Goal: Task Accomplishment & Management: Complete application form

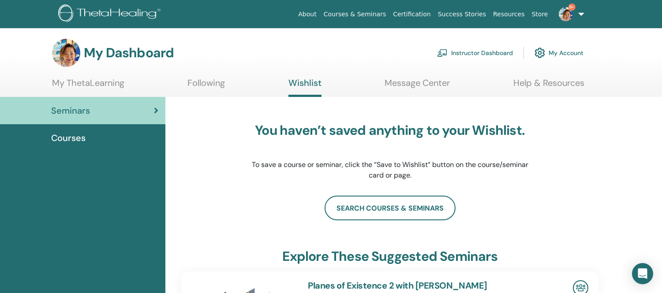
click at [474, 52] on link "Instructor Dashboard" at bounding box center [475, 52] width 76 height 19
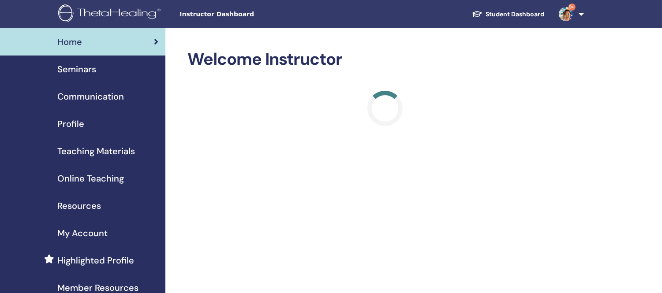
click at [90, 71] on span "Seminars" at bounding box center [76, 69] width 39 height 13
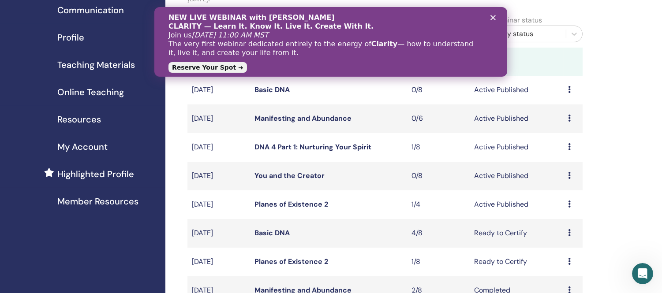
scroll to position [196, 0]
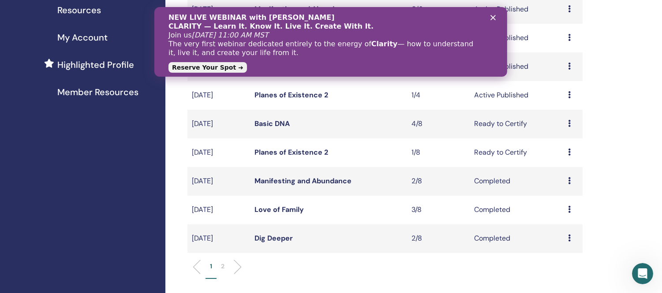
click at [492, 17] on polygon "クローズ" at bounding box center [492, 17] width 5 height 5
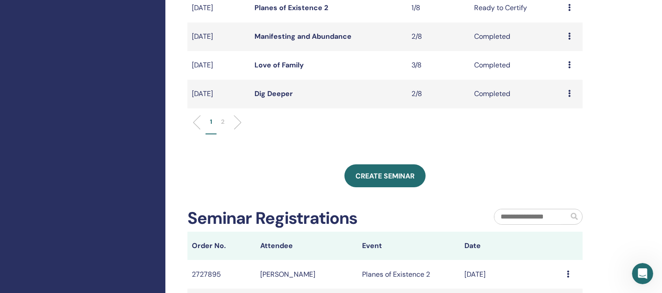
scroll to position [343, 0]
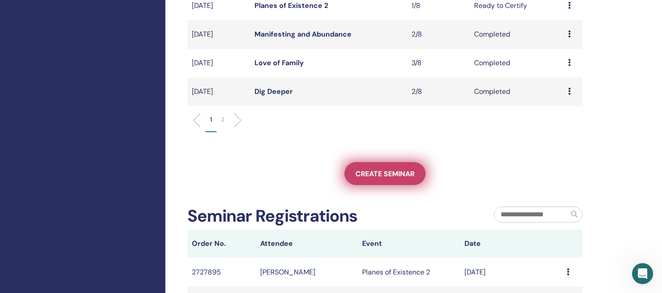
click at [388, 174] on span "Create seminar" at bounding box center [384, 173] width 59 height 9
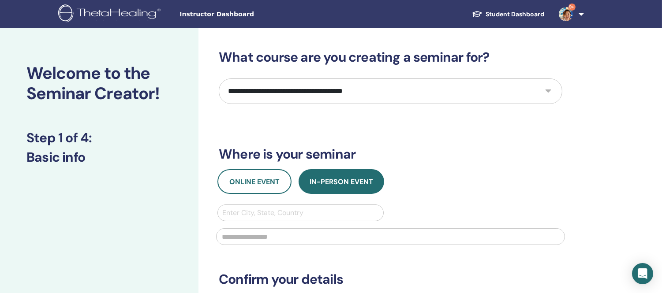
click at [465, 90] on select "**********" at bounding box center [390, 91] width 343 height 26
select select "*"
click at [219, 78] on select "**********" at bounding box center [390, 91] width 343 height 26
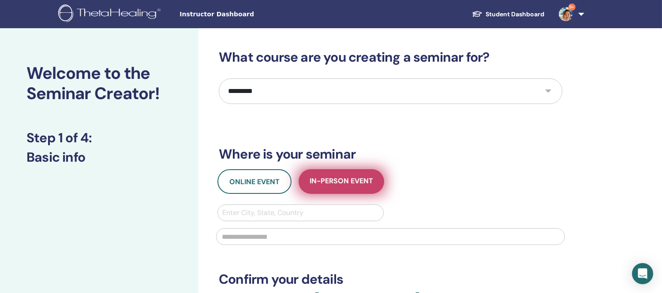
click at [338, 183] on span "In-Person Event" at bounding box center [341, 181] width 63 height 11
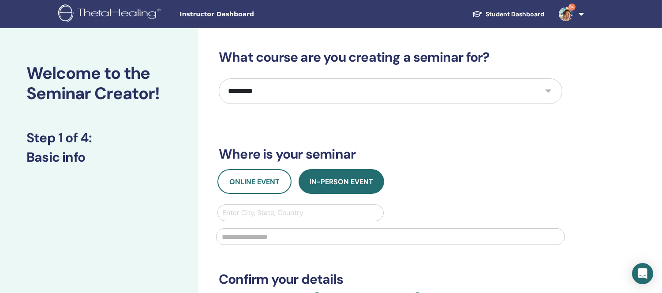
click at [278, 211] on div at bounding box center [300, 213] width 157 height 12
type input "*****"
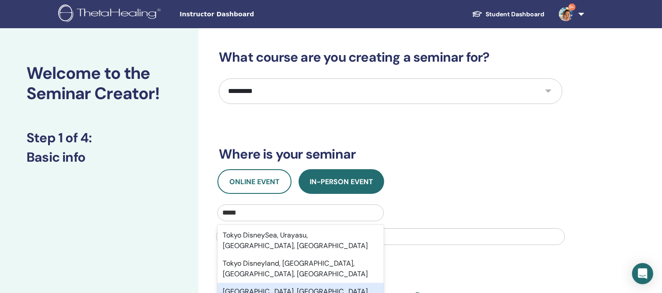
click at [243, 283] on div "Tokyo, JPN" at bounding box center [300, 292] width 166 height 18
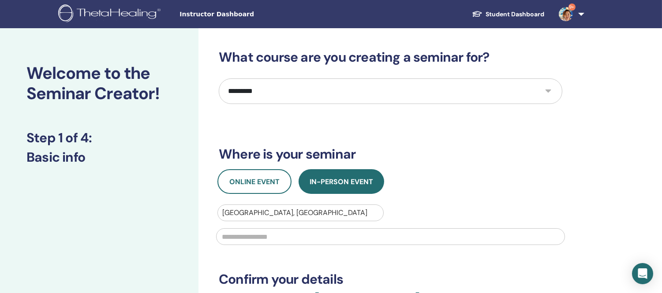
click at [249, 239] on input "text" at bounding box center [390, 236] width 349 height 17
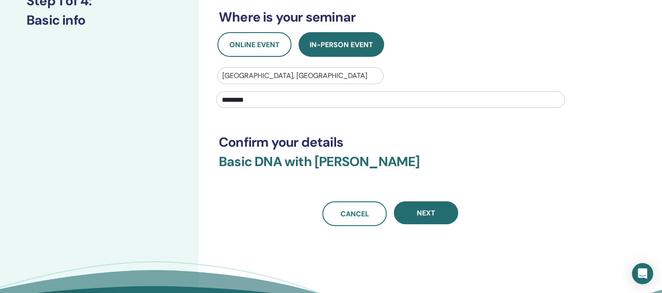
scroll to position [147, 0]
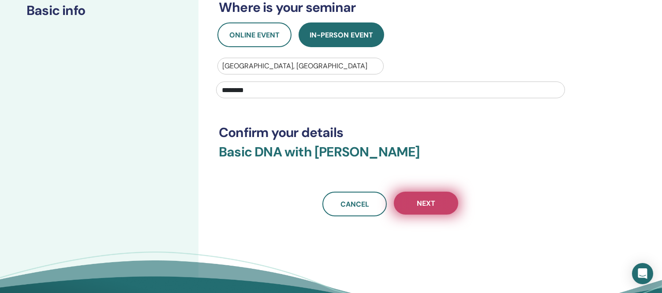
type input "********"
click at [441, 202] on button "Next" at bounding box center [426, 203] width 64 height 23
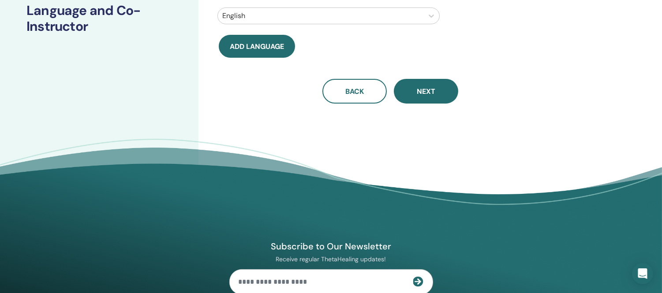
scroll to position [0, 0]
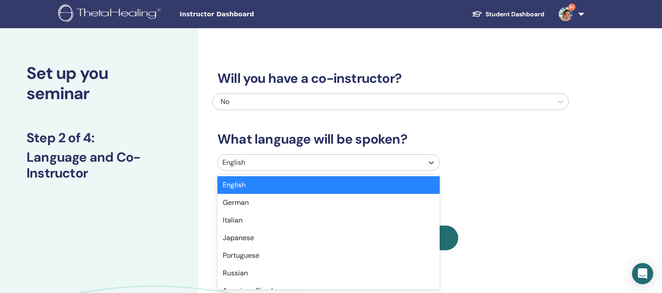
click at [422, 160] on div "English" at bounding box center [320, 163] width 205 height 16
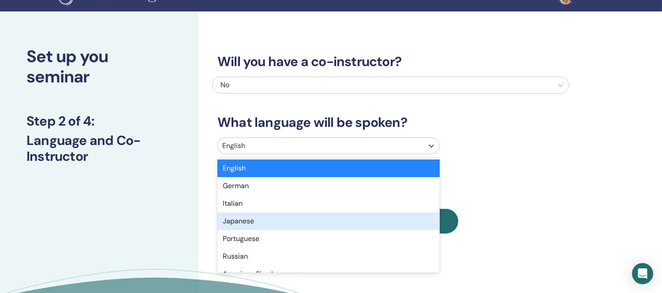
click at [240, 223] on div "Japanese" at bounding box center [328, 222] width 222 height 18
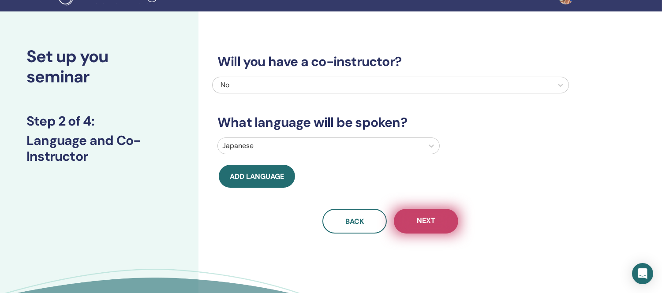
click at [428, 222] on span "Next" at bounding box center [426, 221] width 19 height 11
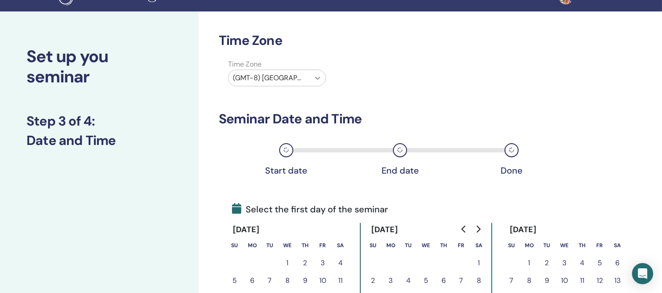
click at [315, 78] on icon at bounding box center [317, 78] width 9 height 9
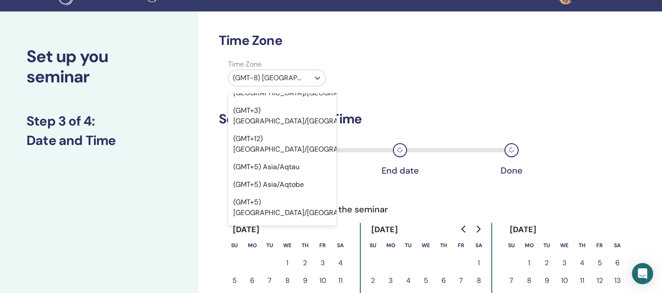
scroll to position [7564, 0]
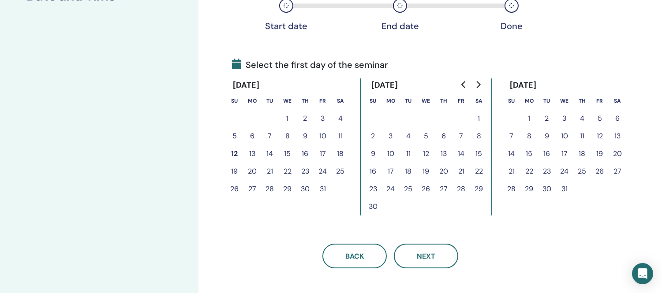
scroll to position [164, 0]
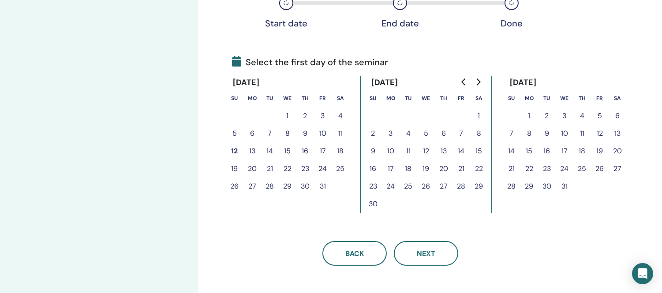
click at [530, 131] on button "8" at bounding box center [529, 134] width 18 height 18
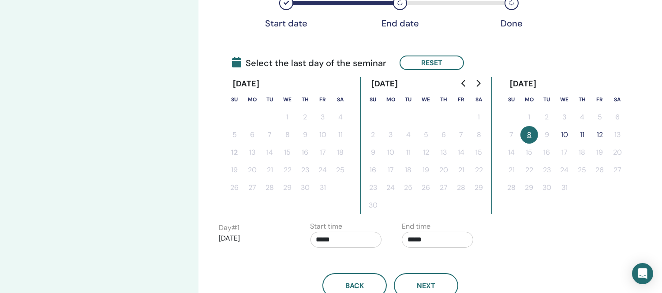
click at [567, 130] on button "10" at bounding box center [565, 135] width 18 height 18
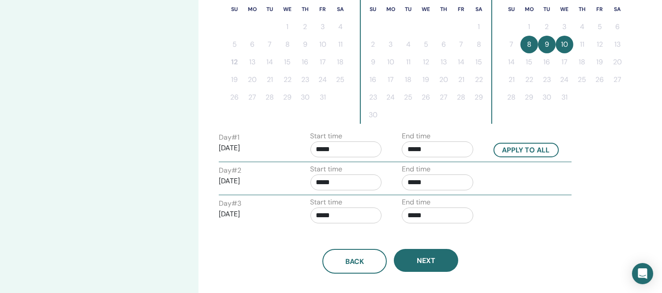
scroll to position [262, 0]
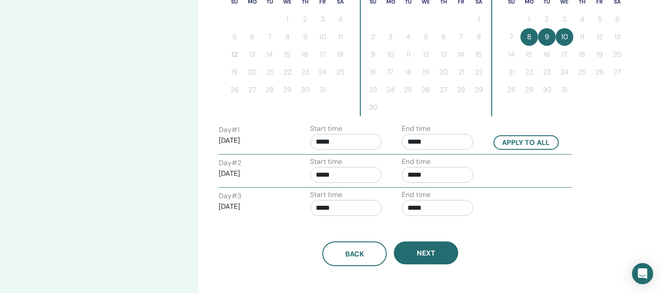
click at [435, 142] on input "*****" at bounding box center [437, 142] width 71 height 16
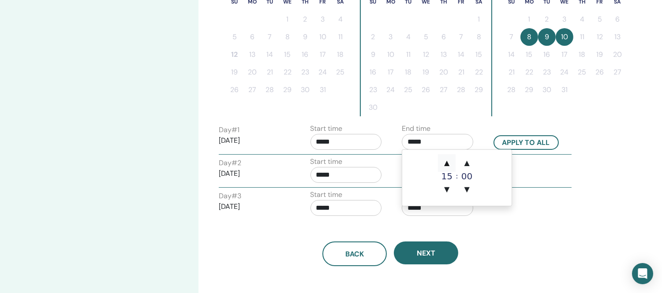
click at [448, 164] on span "▲" at bounding box center [447, 163] width 18 height 18
type input "*****"
click at [526, 140] on button "Apply to all" at bounding box center [525, 142] width 65 height 15
type input "*****"
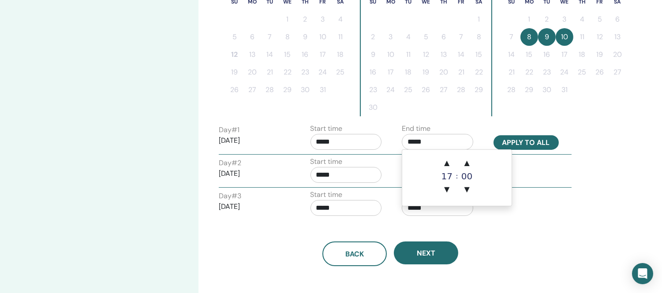
type input "*****"
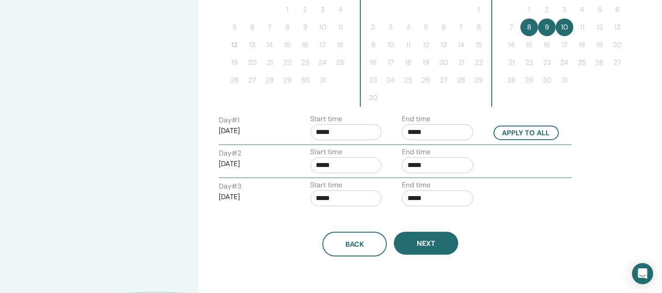
scroll to position [311, 0]
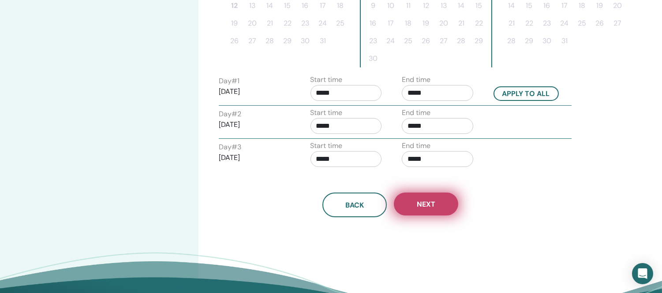
click at [429, 205] on span "Next" at bounding box center [426, 204] width 19 height 9
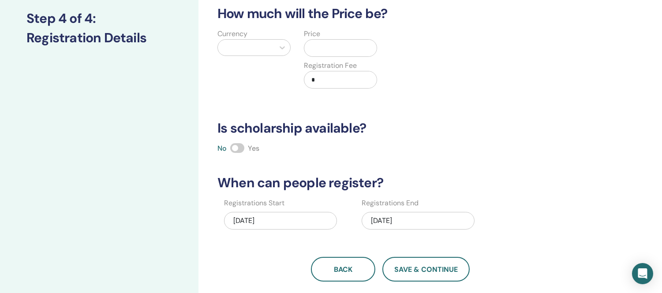
scroll to position [17, 0]
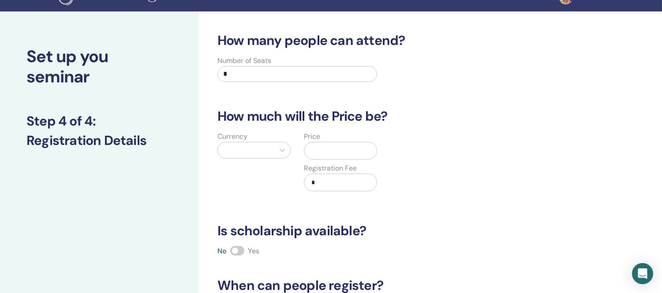
click at [234, 74] on input "*" at bounding box center [297, 74] width 160 height 16
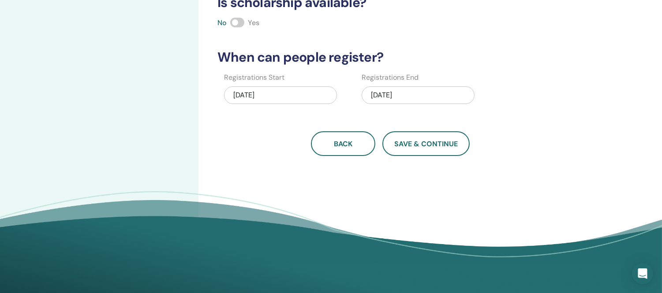
scroll to position [262, 0]
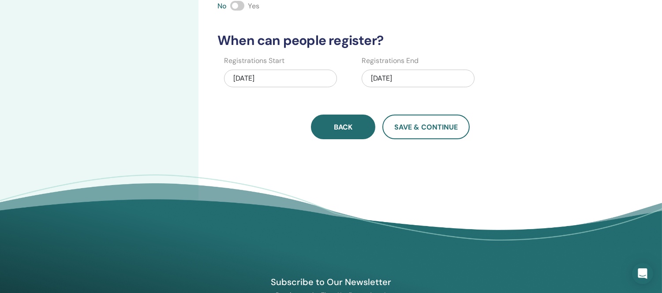
type input "*"
click at [338, 127] on span "Back" at bounding box center [343, 127] width 19 height 9
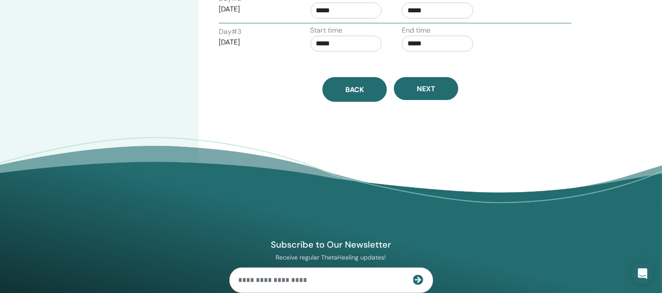
click at [341, 94] on button "Back" at bounding box center [354, 89] width 64 height 25
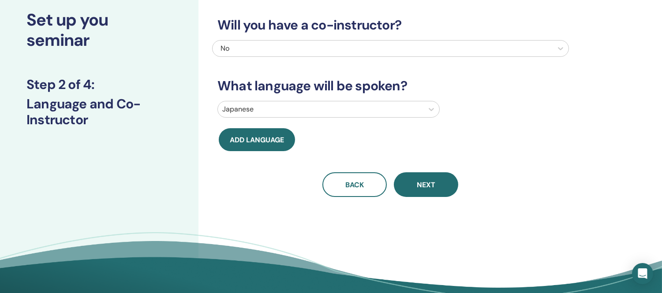
scroll to position [147, 0]
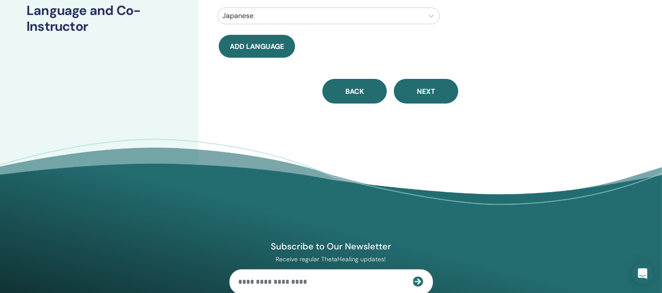
click at [362, 85] on button "Back" at bounding box center [354, 91] width 64 height 25
select select "*"
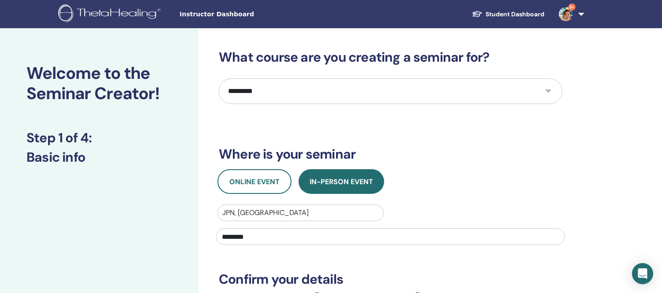
scroll to position [49, 0]
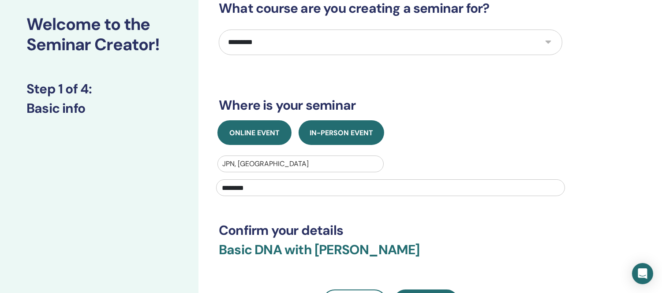
click at [246, 137] on button "Online Event" at bounding box center [254, 132] width 74 height 25
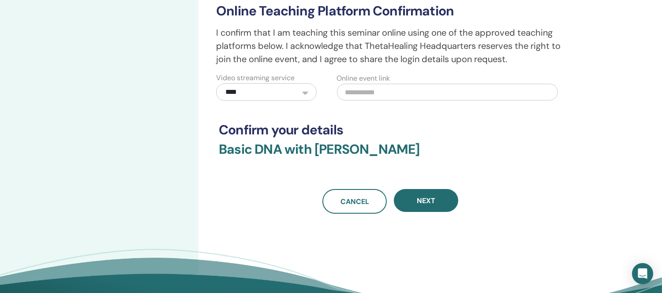
scroll to position [245, 0]
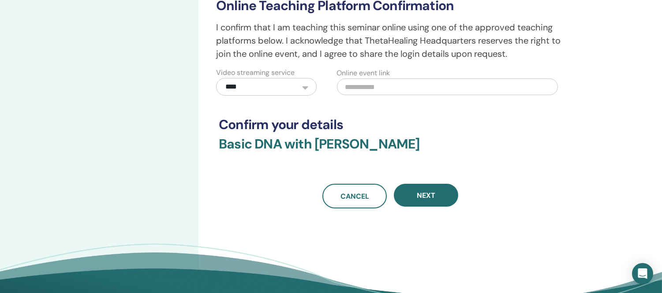
click at [355, 82] on input "text" at bounding box center [447, 86] width 221 height 17
click at [343, 86] on input "text" at bounding box center [447, 86] width 221 height 17
paste input "**********"
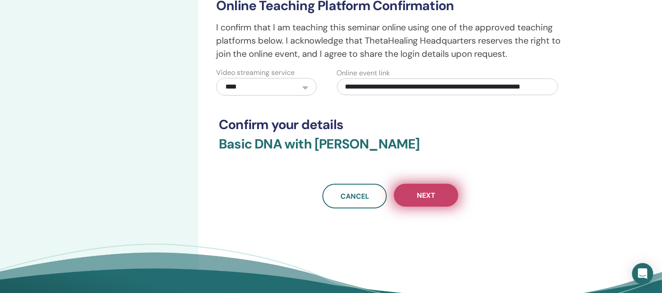
type input "**********"
click at [424, 199] on span "Next" at bounding box center [426, 195] width 19 height 9
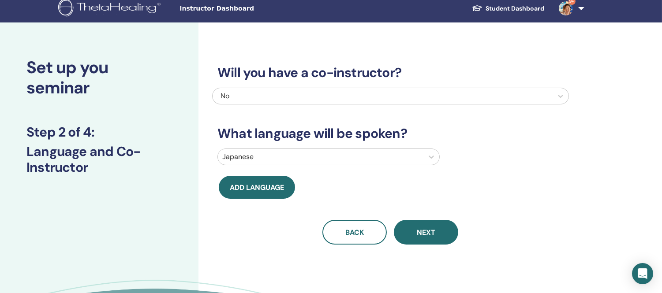
scroll to position [0, 0]
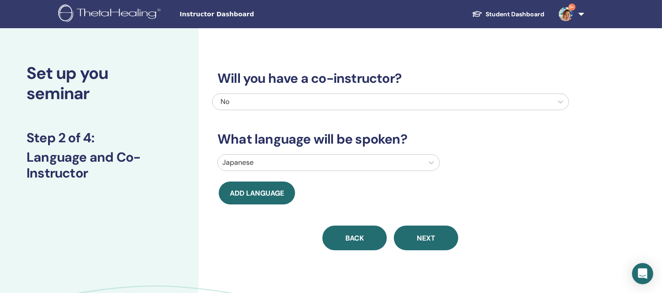
click at [354, 243] on button "Back" at bounding box center [354, 238] width 64 height 25
select select "*"
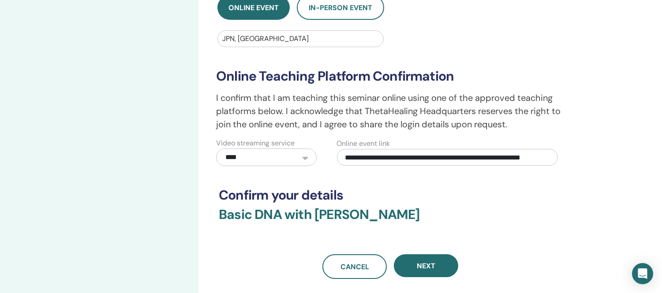
scroll to position [196, 0]
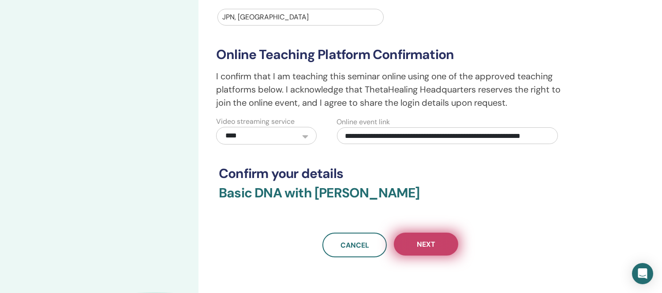
click at [439, 246] on button "Next" at bounding box center [426, 244] width 64 height 23
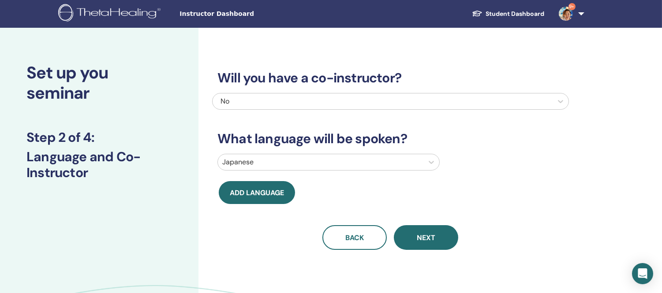
scroll to position [0, 0]
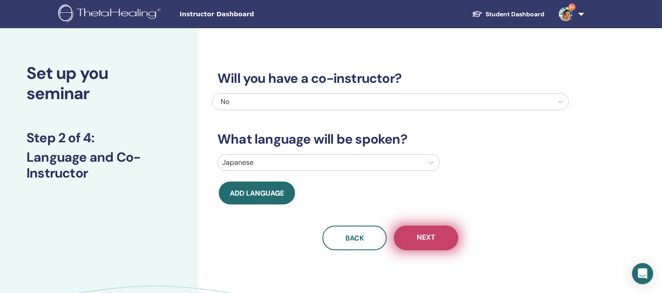
click at [431, 237] on span "Next" at bounding box center [426, 238] width 19 height 11
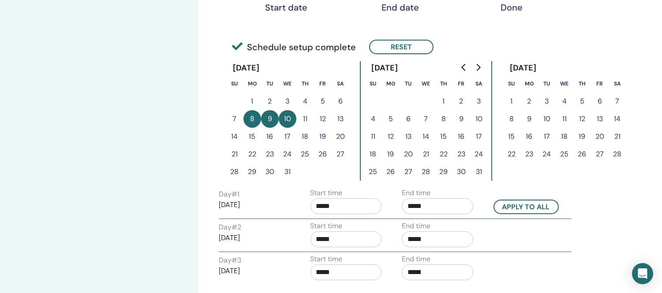
scroll to position [196, 0]
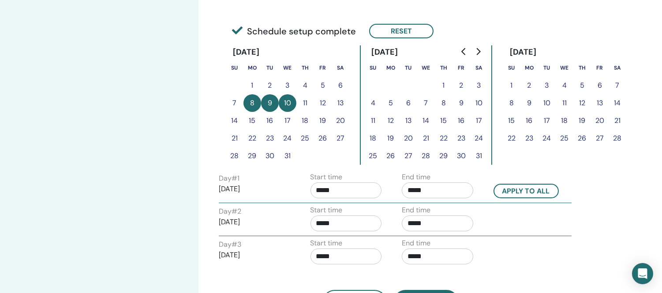
click at [441, 188] on input "*****" at bounding box center [437, 191] width 71 height 16
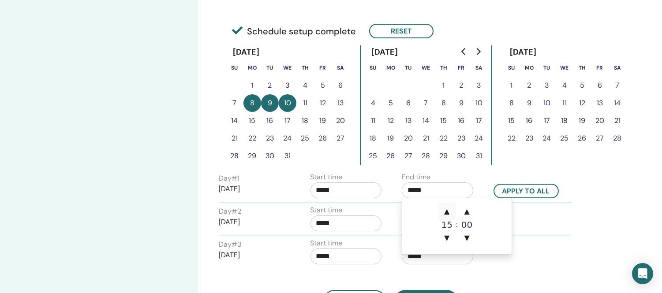
click at [448, 211] on span "▲" at bounding box center [447, 212] width 18 height 18
type input "*****"
click at [533, 235] on div "Day # 2 2025/12/09 Start time ***** End time *****" at bounding box center [395, 220] width 353 height 31
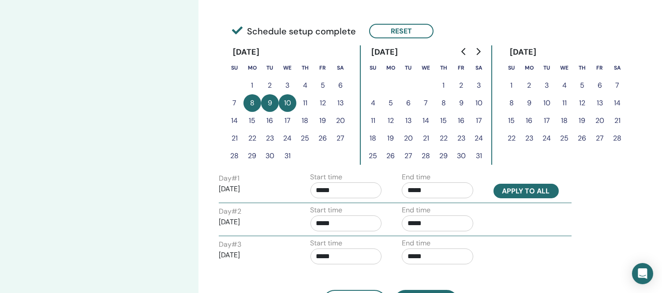
click at [515, 190] on button "Apply to all" at bounding box center [525, 191] width 65 height 15
type input "*****"
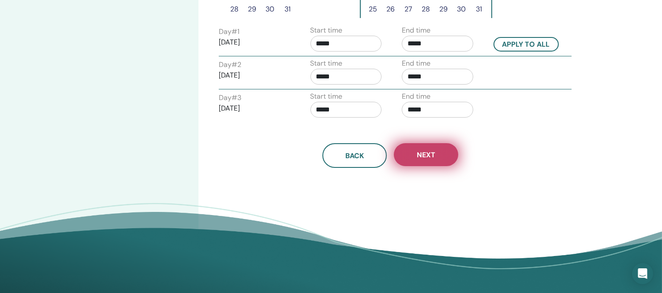
click at [434, 159] on button "Next" at bounding box center [426, 154] width 64 height 23
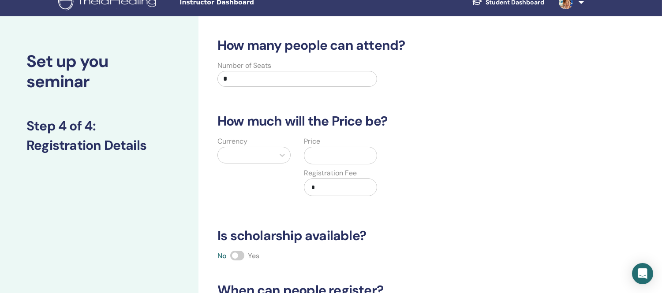
scroll to position [0, 0]
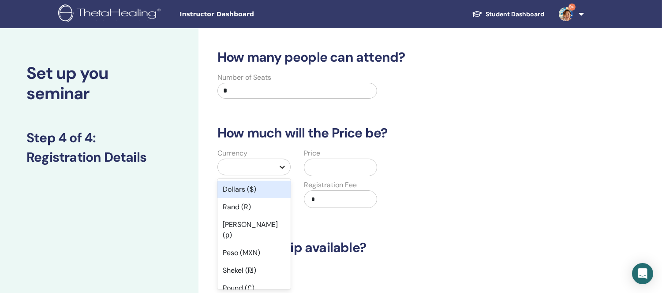
click at [282, 168] on icon at bounding box center [282, 167] width 5 height 3
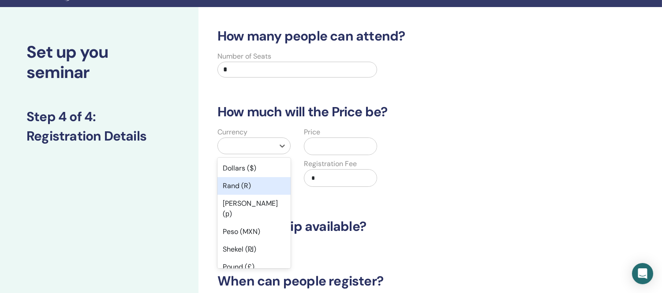
scroll to position [49, 0]
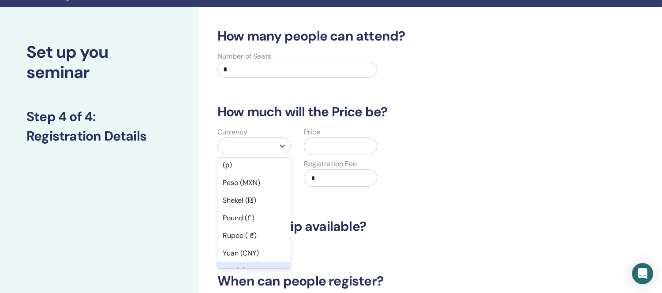
click at [231, 262] on div "Yen (¥)" at bounding box center [253, 271] width 73 height 18
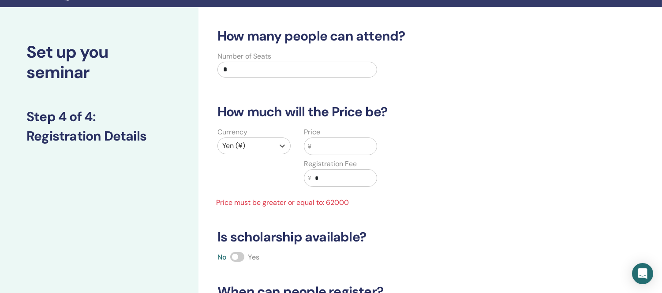
click at [334, 147] on input "text" at bounding box center [343, 146] width 65 height 17
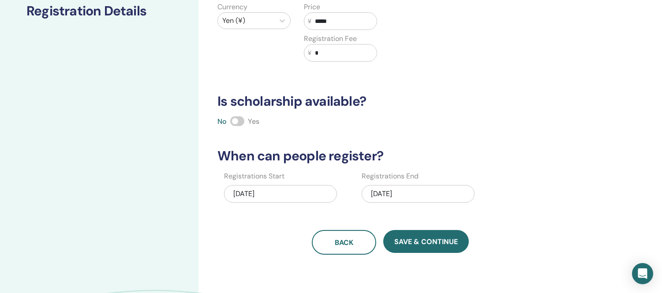
scroll to position [168, 0]
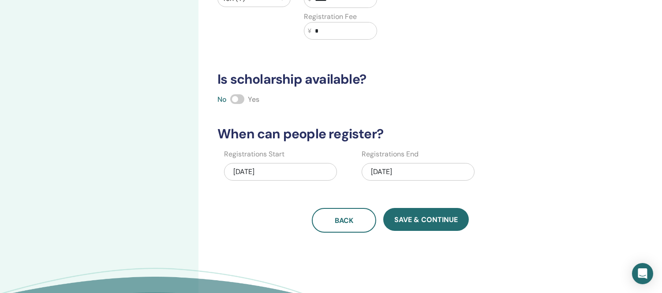
type input "*****"
click at [419, 169] on div "12/10/2025" at bounding box center [418, 172] width 113 height 18
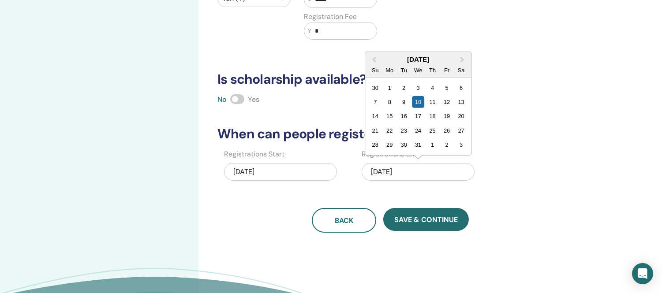
click at [389, 101] on div "8" at bounding box center [390, 102] width 12 height 12
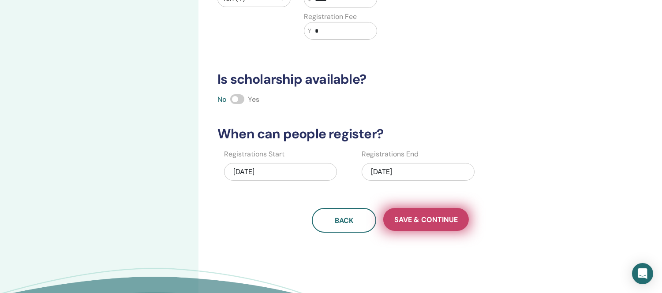
click at [449, 223] on span "Save & Continue" at bounding box center [425, 219] width 63 height 9
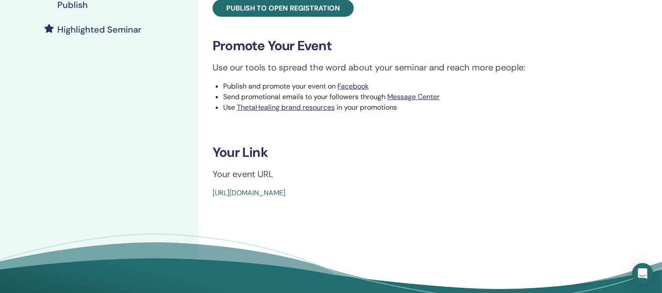
scroll to position [49, 0]
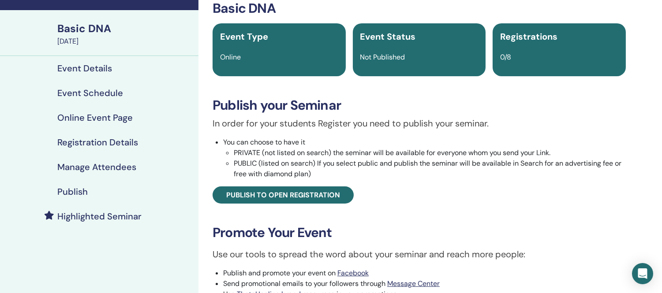
click at [74, 194] on h4 "Publish" at bounding box center [72, 191] width 30 height 11
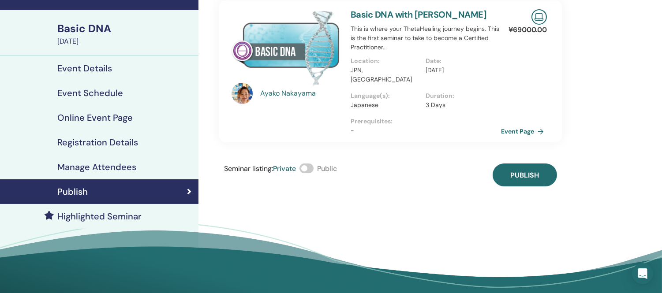
click at [311, 164] on span at bounding box center [306, 169] width 14 height 10
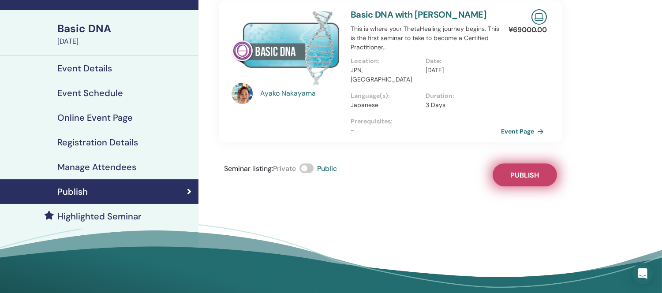
click at [522, 171] on span "Publish" at bounding box center [524, 175] width 29 height 9
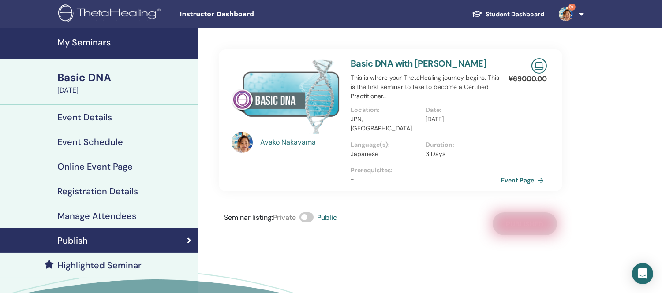
click at [96, 40] on h4 "My Seminars" at bounding box center [125, 42] width 136 height 11
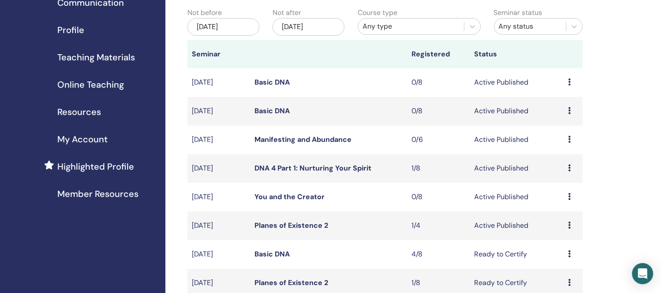
scroll to position [98, 0]
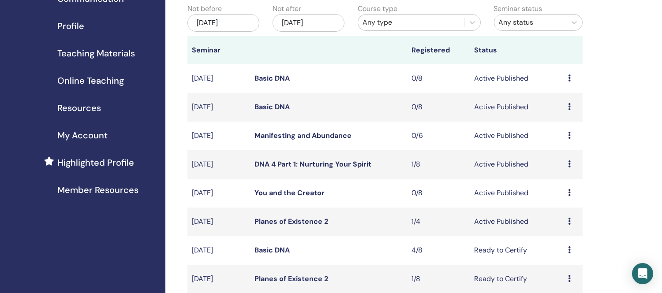
click at [283, 107] on link "Basic DNA" at bounding box center [271, 106] width 35 height 9
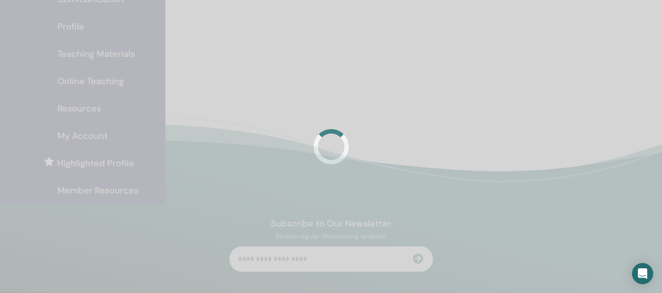
scroll to position [97, 0]
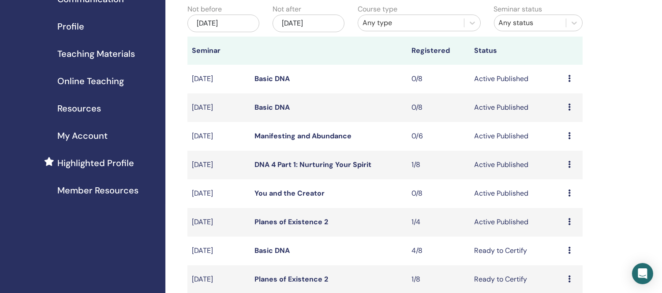
click at [266, 81] on link "Basic DNA" at bounding box center [271, 78] width 35 height 9
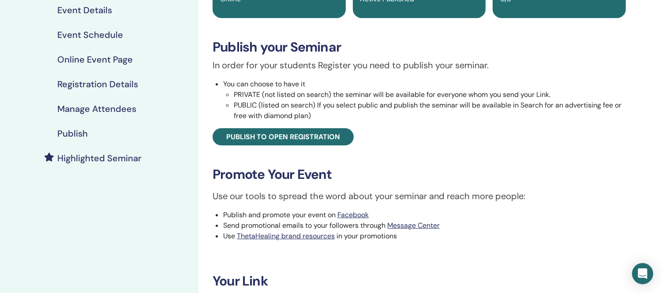
scroll to position [49, 0]
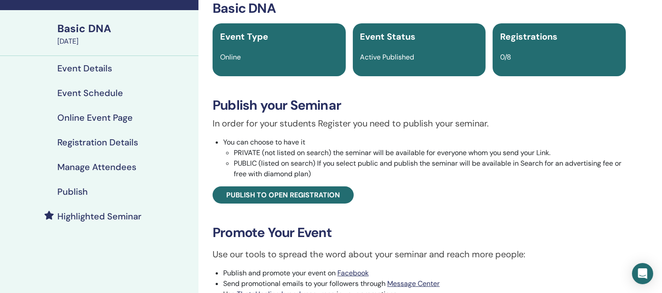
click at [82, 67] on h4 "Event Details" at bounding box center [84, 68] width 55 height 11
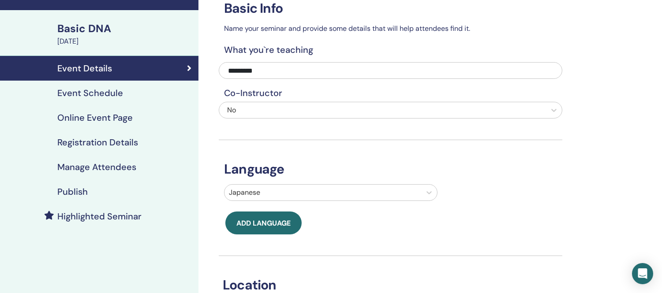
click at [100, 93] on h4 "Event Schedule" at bounding box center [90, 93] width 66 height 11
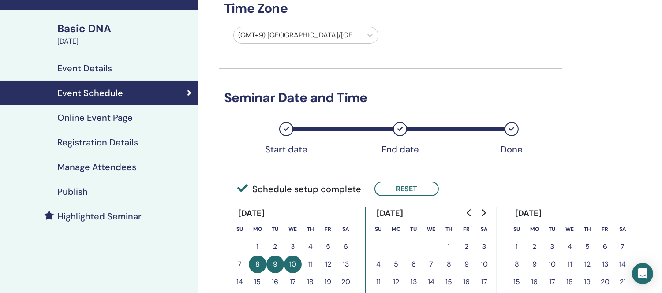
click at [84, 30] on div "Basic DNA" at bounding box center [125, 28] width 136 height 15
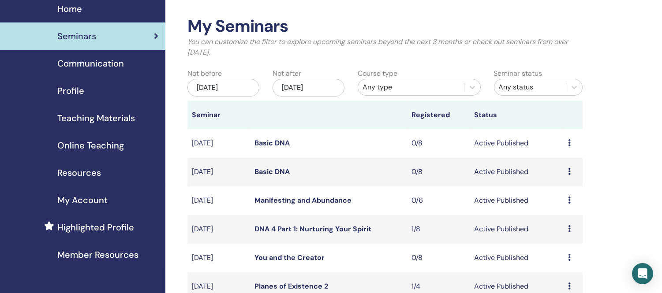
scroll to position [49, 0]
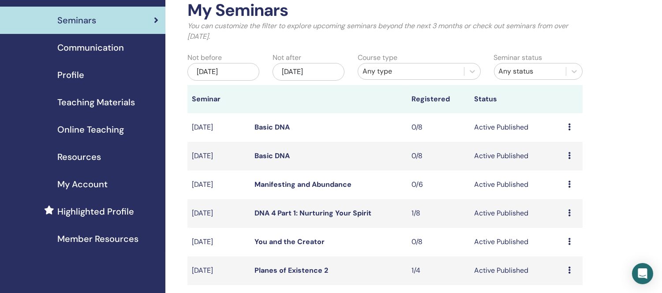
click at [269, 156] on link "Basic DNA" at bounding box center [271, 155] width 35 height 9
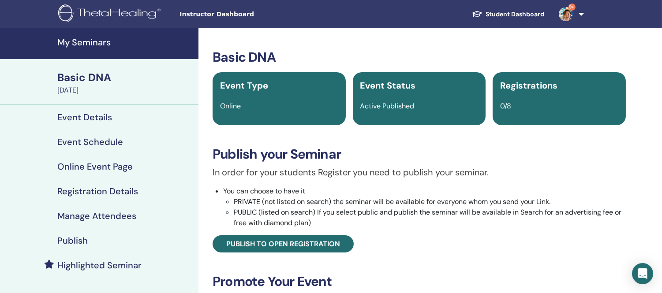
click at [90, 120] on h4 "Event Details" at bounding box center [84, 117] width 55 height 11
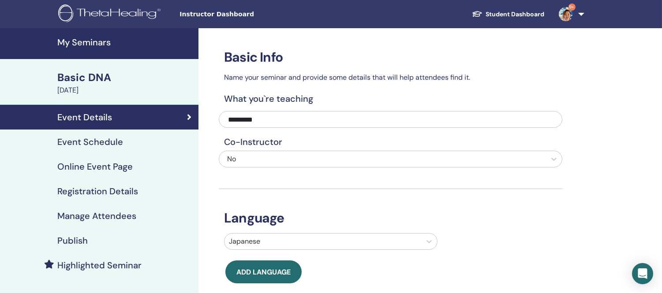
click at [110, 142] on h4 "Event Schedule" at bounding box center [90, 142] width 66 height 11
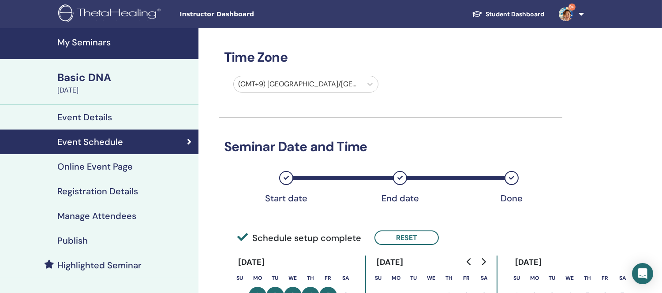
click at [97, 40] on h4 "My Seminars" at bounding box center [125, 42] width 136 height 11
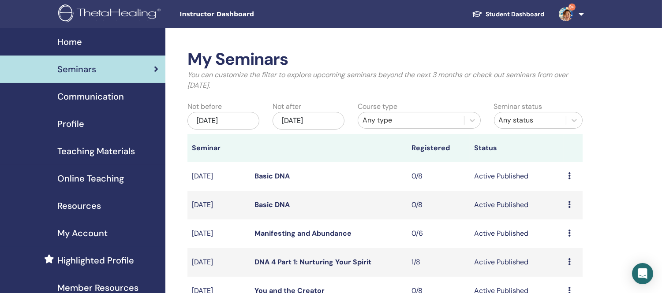
click at [78, 44] on span "Home" at bounding box center [69, 41] width 25 height 13
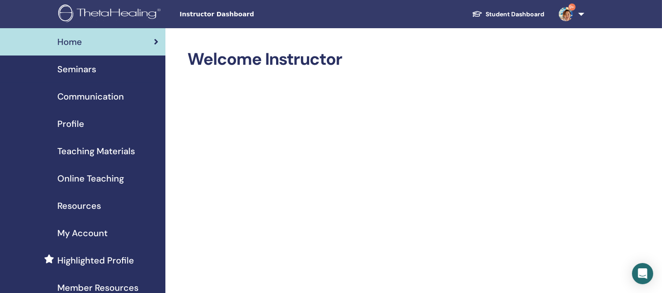
click at [72, 67] on span "Seminars" at bounding box center [76, 69] width 39 height 13
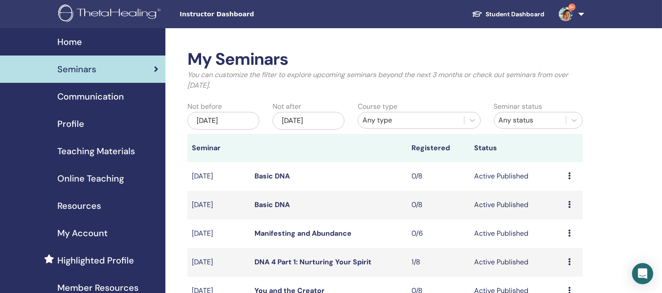
click at [263, 173] on link "Basic DNA" at bounding box center [271, 176] width 35 height 9
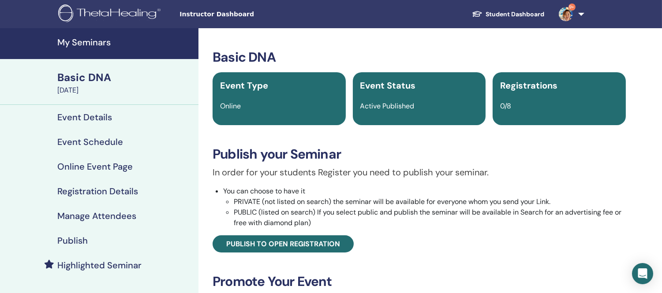
click at [79, 143] on h4 "Event Schedule" at bounding box center [90, 142] width 66 height 11
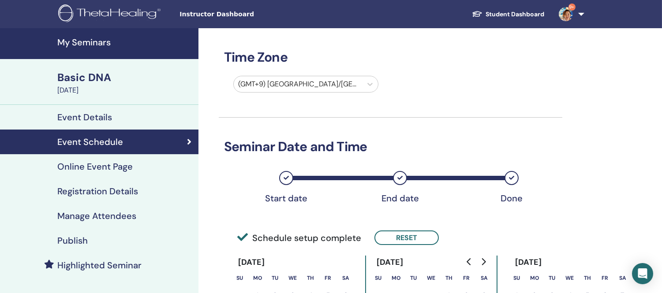
click at [93, 15] on img at bounding box center [110, 14] width 105 height 20
click at [82, 45] on h4 "My Seminars" at bounding box center [125, 42] width 136 height 11
